Goal: Task Accomplishment & Management: Complete application form

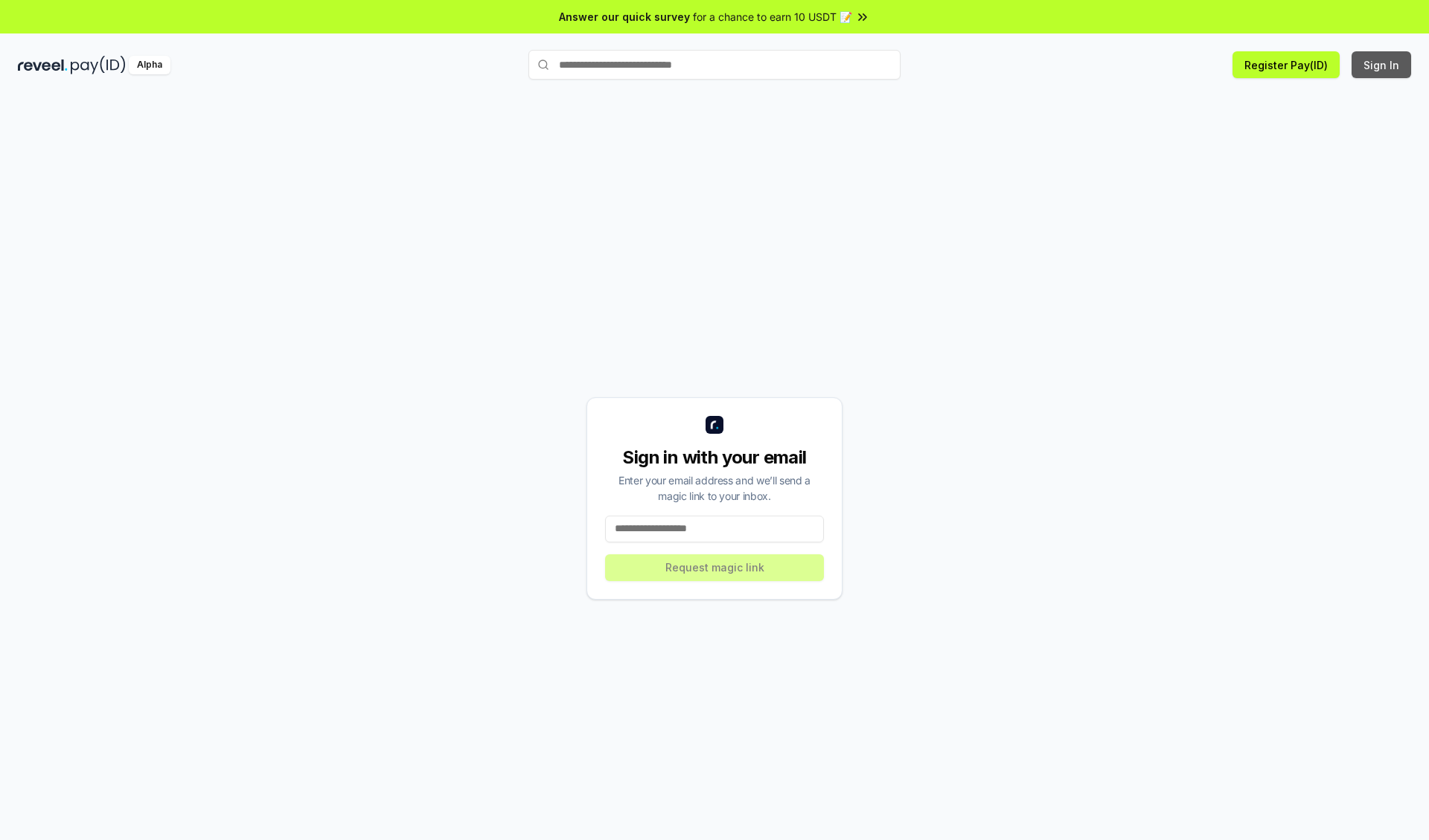
click at [1382, 64] on button "Sign In" at bounding box center [1381, 64] width 60 height 27
type input "**********"
click at [715, 567] on button "Request magic link" at bounding box center [714, 567] width 219 height 27
